Goal: Find specific page/section: Find specific page/section

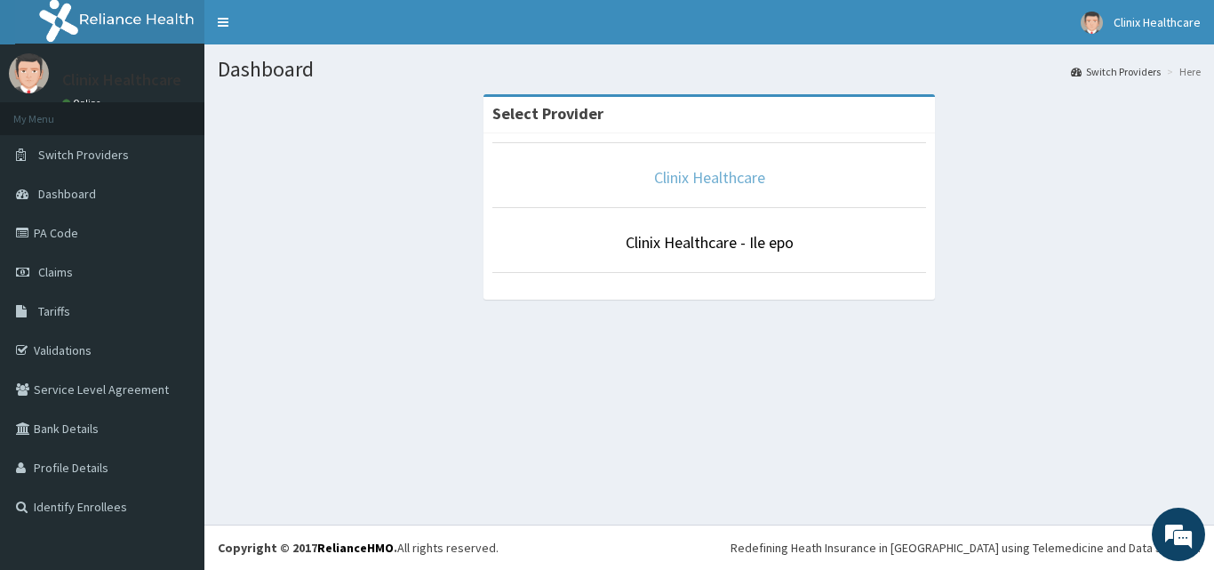
click at [725, 184] on link "Clinix Healthcare" at bounding box center [709, 177] width 111 height 20
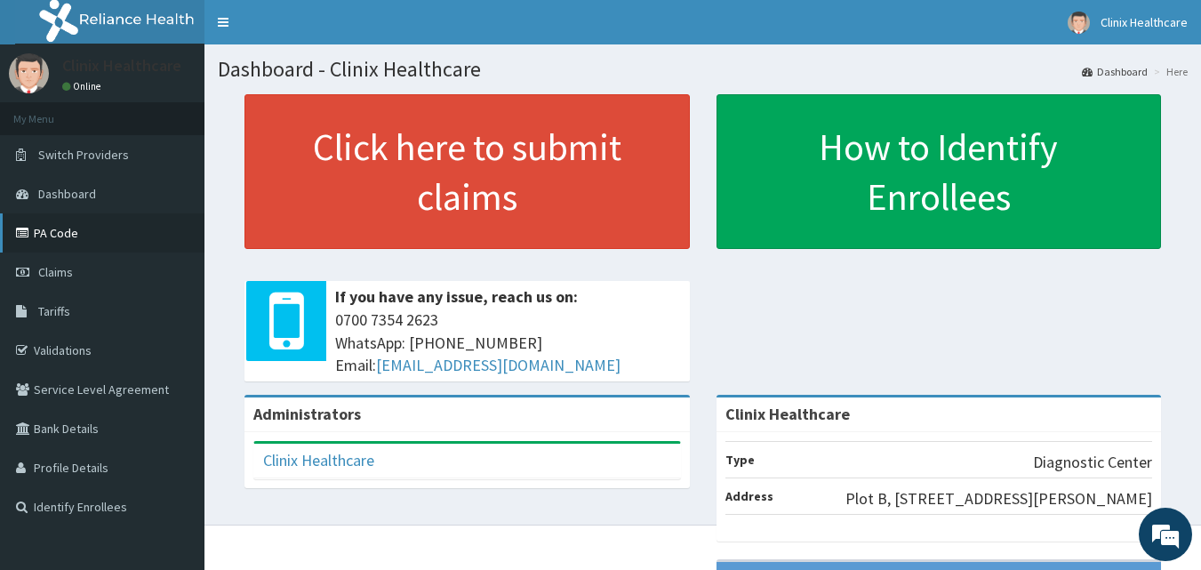
click at [59, 225] on link "PA Code" at bounding box center [102, 232] width 204 height 39
